Goal: Task Accomplishment & Management: Complete application form

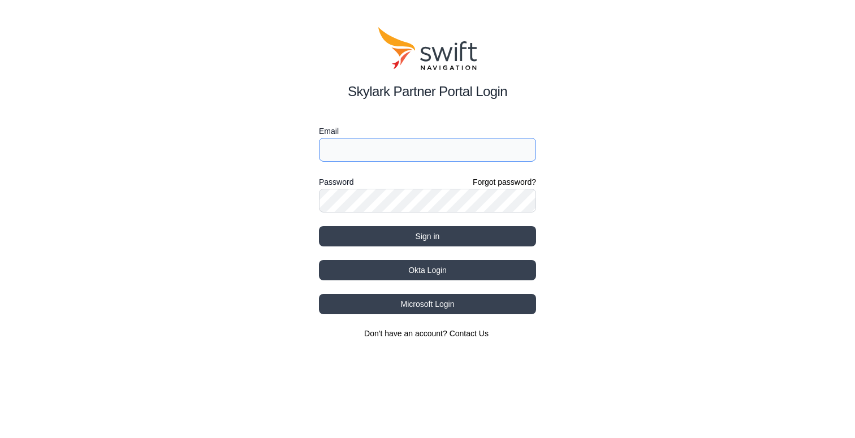
type input "[PERSON_NAME][EMAIL_ADDRESS][DOMAIN_NAME]"
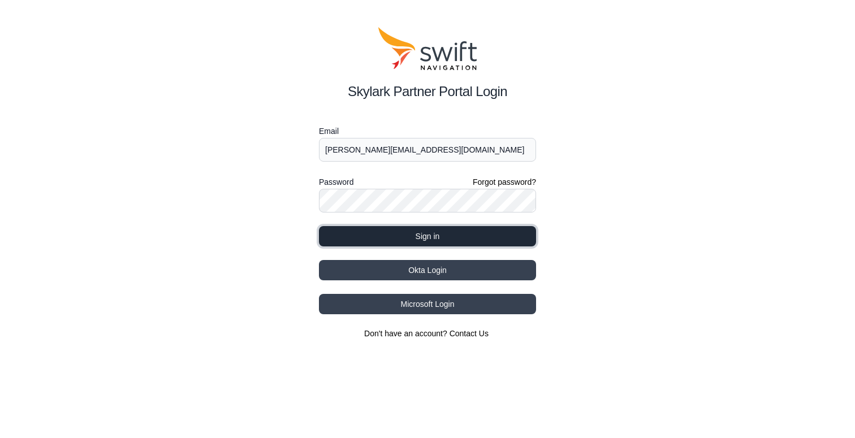
click at [429, 236] on button "Sign in" at bounding box center [427, 236] width 217 height 20
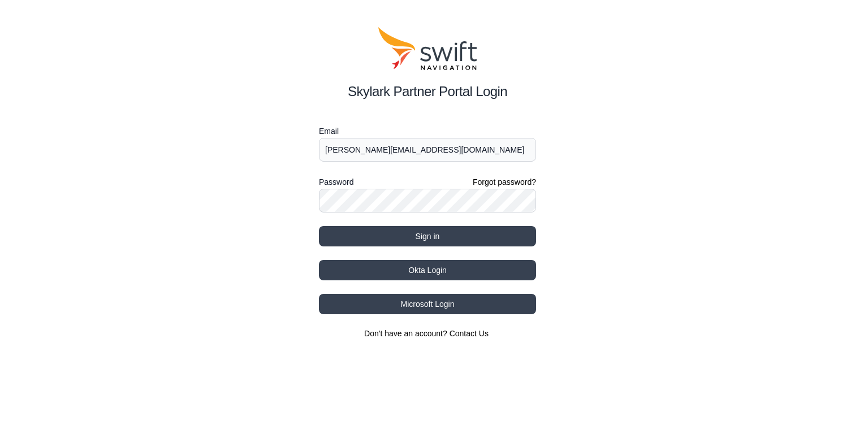
click at [673, 239] on div "Skylark Partner Portal Login Email [PERSON_NAME][EMAIL_ADDRESS][DOMAIN_NAME] Pa…" at bounding box center [427, 183] width 855 height 366
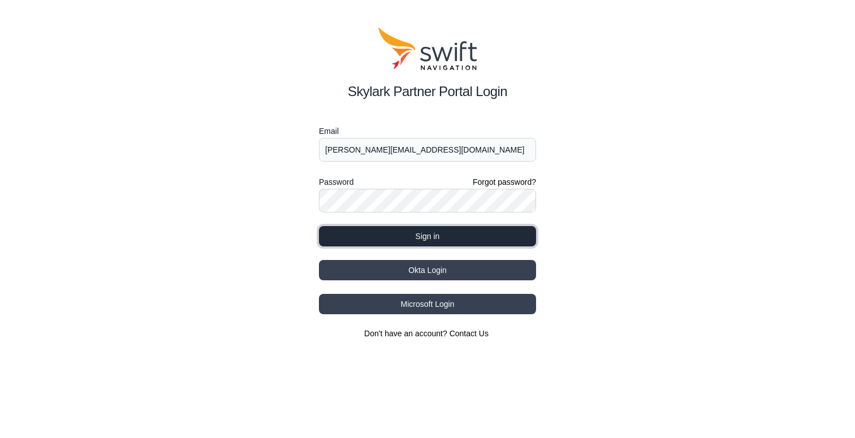
click at [481, 236] on button "Sign in" at bounding box center [427, 236] width 217 height 20
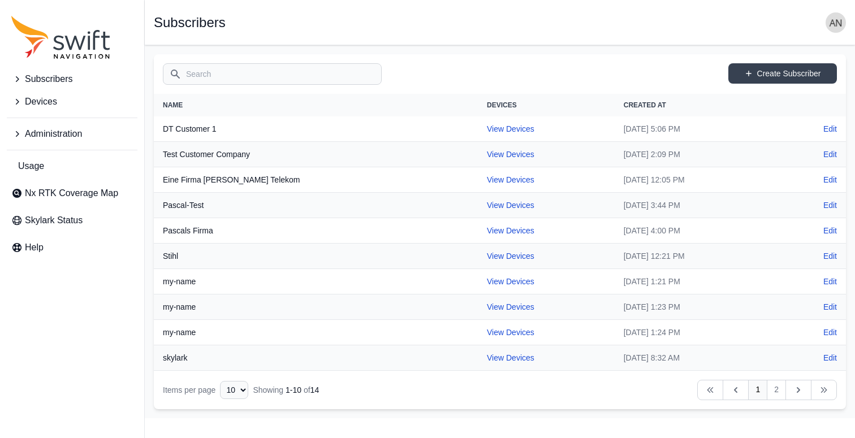
click at [18, 107] on icon "Sidenav" at bounding box center [16, 101] width 11 height 11
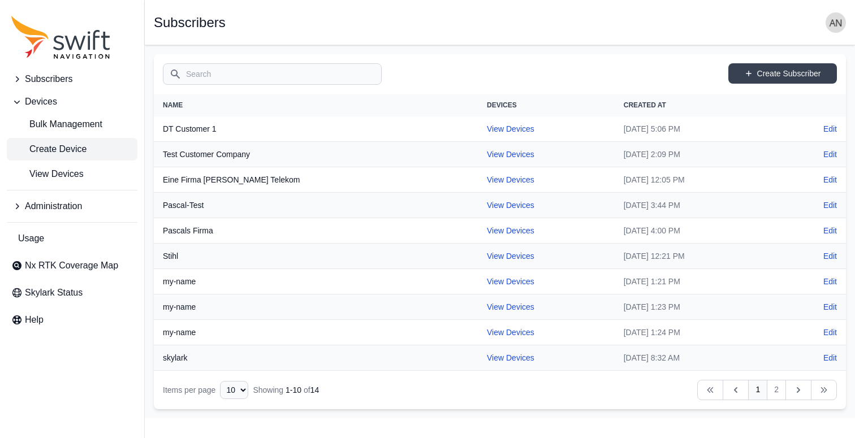
click at [70, 149] on span "Create Device" at bounding box center [48, 149] width 75 height 14
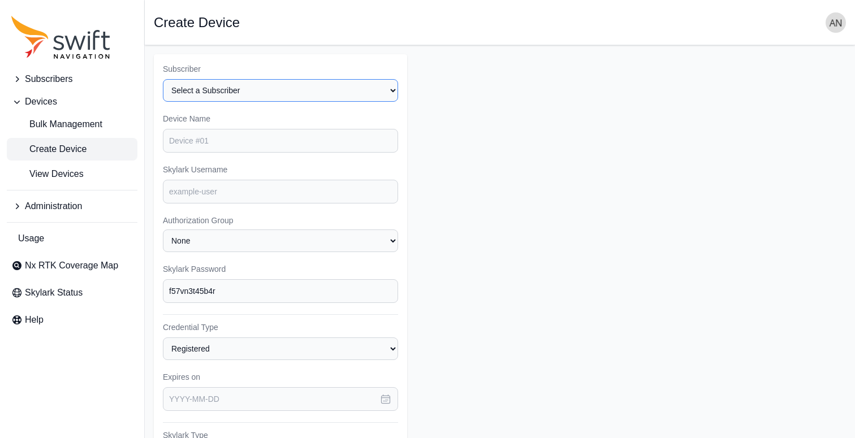
click at [327, 94] on select "Select a Subscriber 543gfdsgfdsg423543erw DT Customer 1 Eine Firma [PERSON_NAME…" at bounding box center [280, 90] width 235 height 23
select select "096e3b85-d593-454a-9591-8f407181f5c5"
click at [163, 79] on select "Select a Subscriber 543gfdsgfdsg423543erw DT Customer 1 Eine Firma [PERSON_NAME…" at bounding box center [280, 90] width 235 height 23
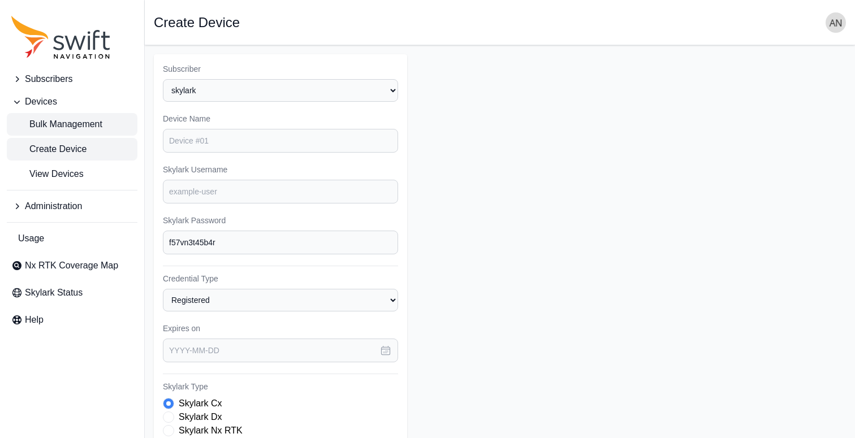
click at [95, 117] on link "Bulk Management" at bounding box center [72, 124] width 131 height 23
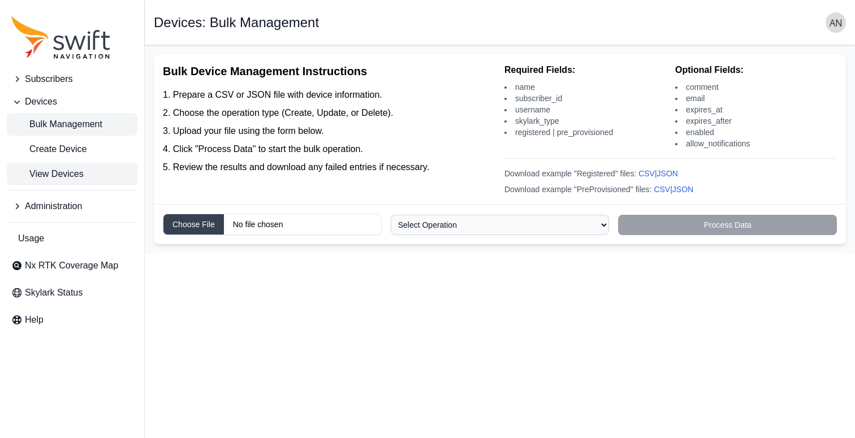
click at [76, 175] on span "View Devices" at bounding box center [47, 174] width 72 height 14
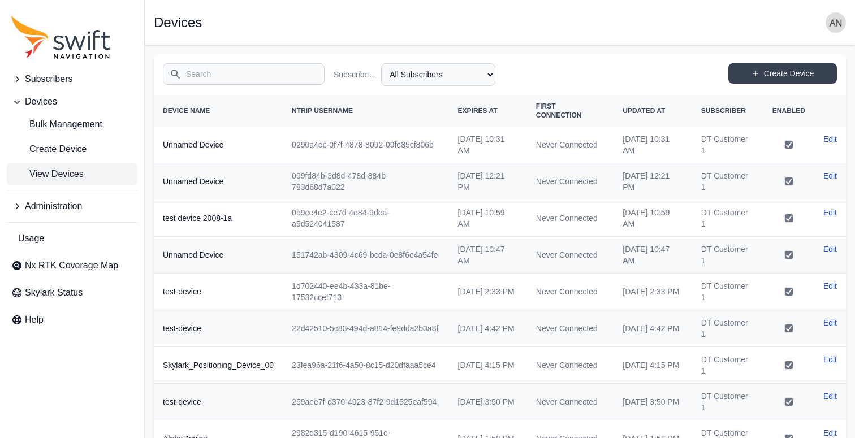
click at [54, 77] on span "Subscribers" at bounding box center [48, 79] width 47 height 14
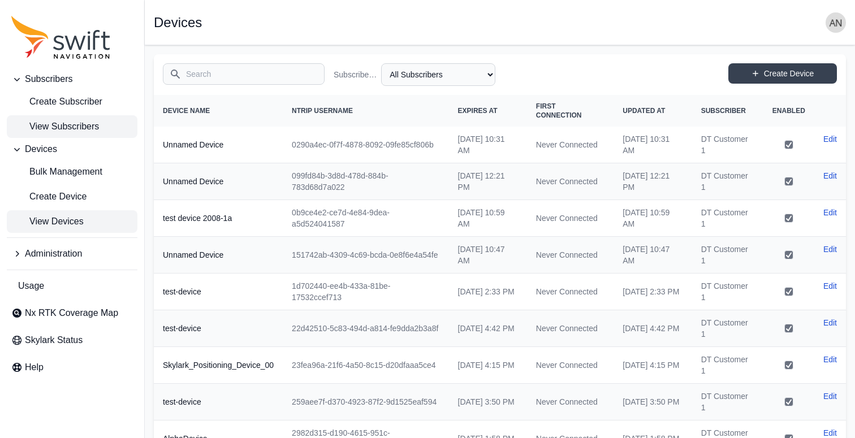
click at [63, 126] on span "View Subscribers" at bounding box center [55, 127] width 88 height 14
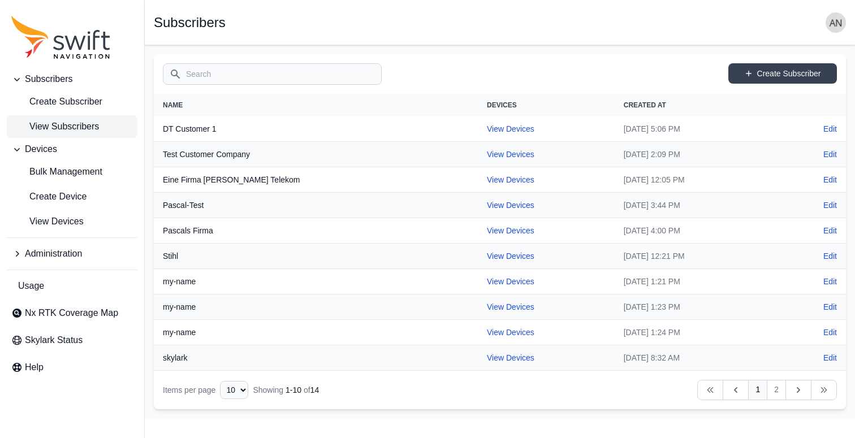
click at [226, 75] on input "Search" at bounding box center [272, 73] width 219 height 21
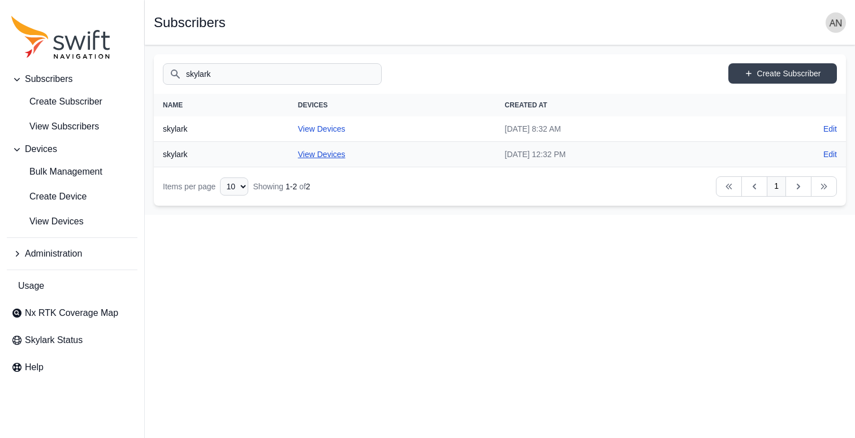
type input "skylark"
click at [299, 152] on link "View Devices" at bounding box center [321, 154] width 47 height 9
select select "096e3b85-d593-454a-9591-8f407181f5c5"
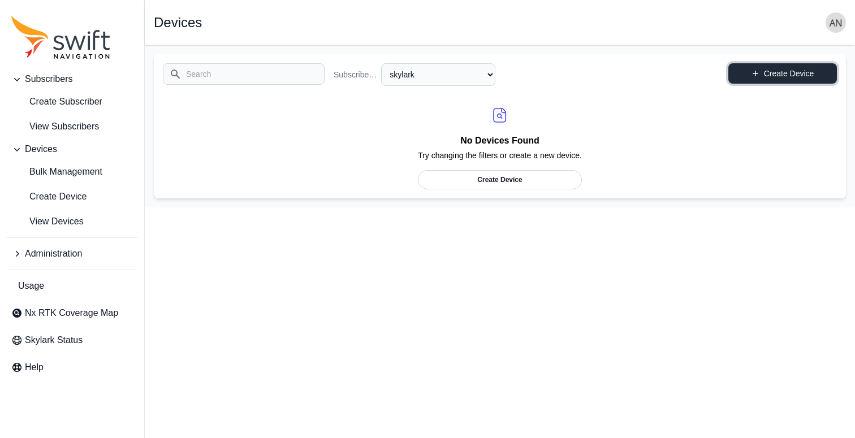
click at [771, 74] on link "Create Device" at bounding box center [782, 73] width 109 height 20
select select "096e3b85-d593-454a-9591-8f407181f5c5"
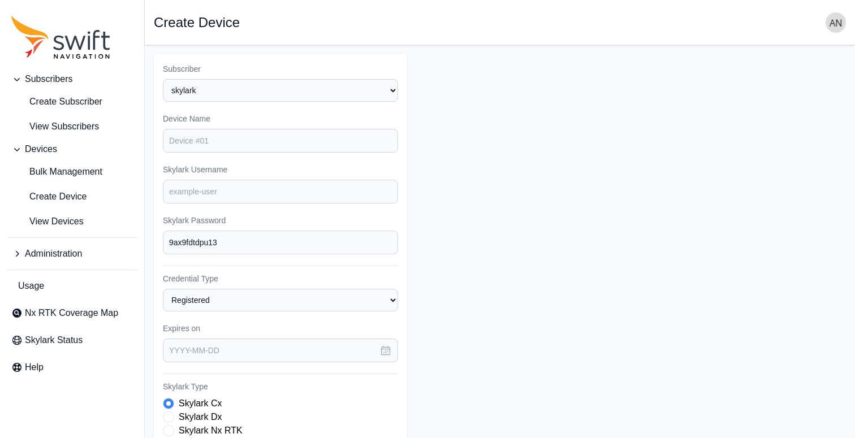
click at [16, 254] on icon "Sidenav" at bounding box center [16, 253] width 11 height 11
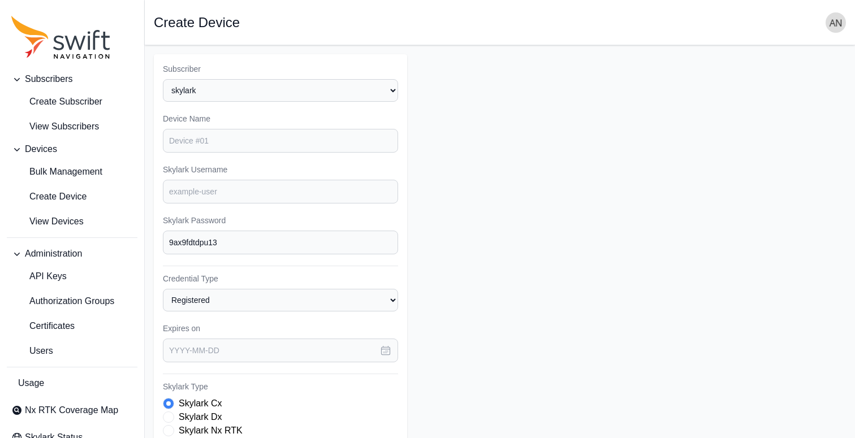
scroll to position [12, 0]
